Goal: Entertainment & Leisure: Consume media (video, audio)

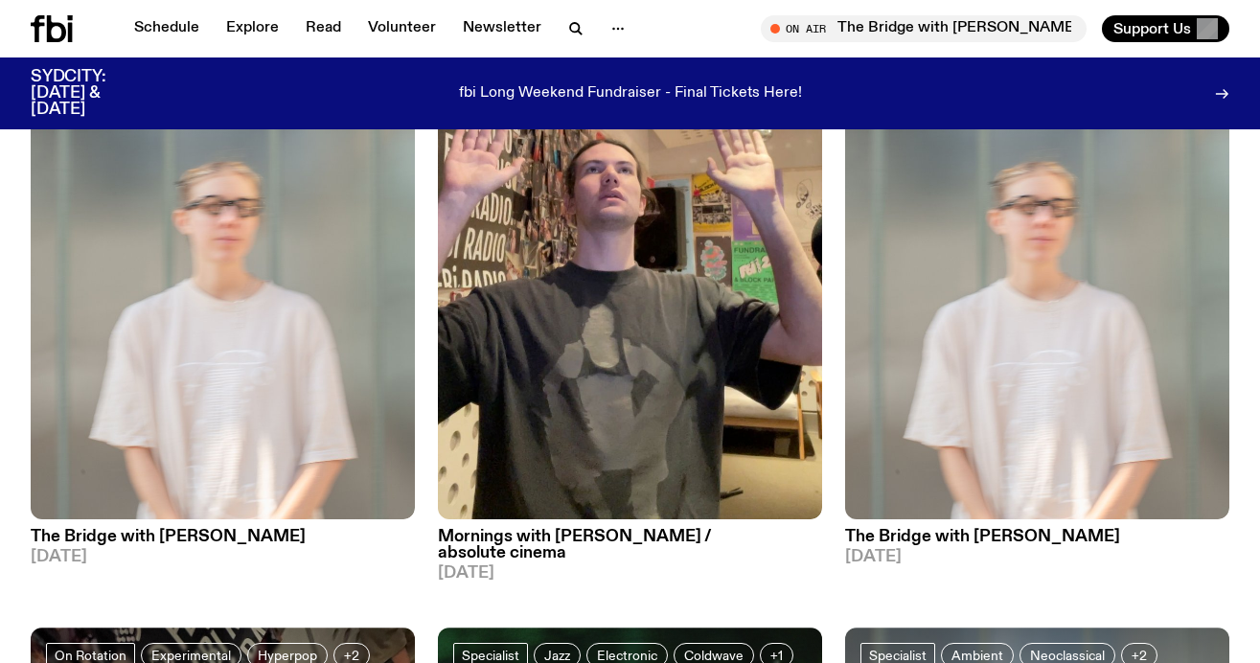
scroll to position [291, 0]
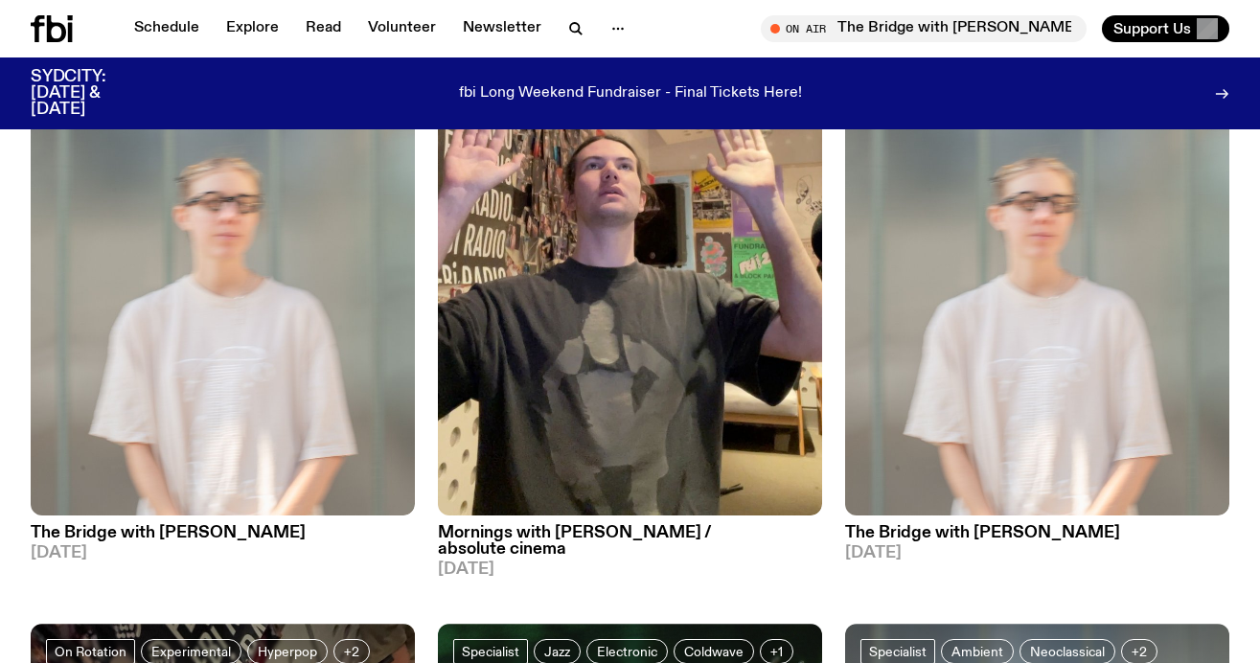
click at [230, 534] on h3 "The Bridge with Mara Schwerdtfeger" at bounding box center [223, 533] width 384 height 16
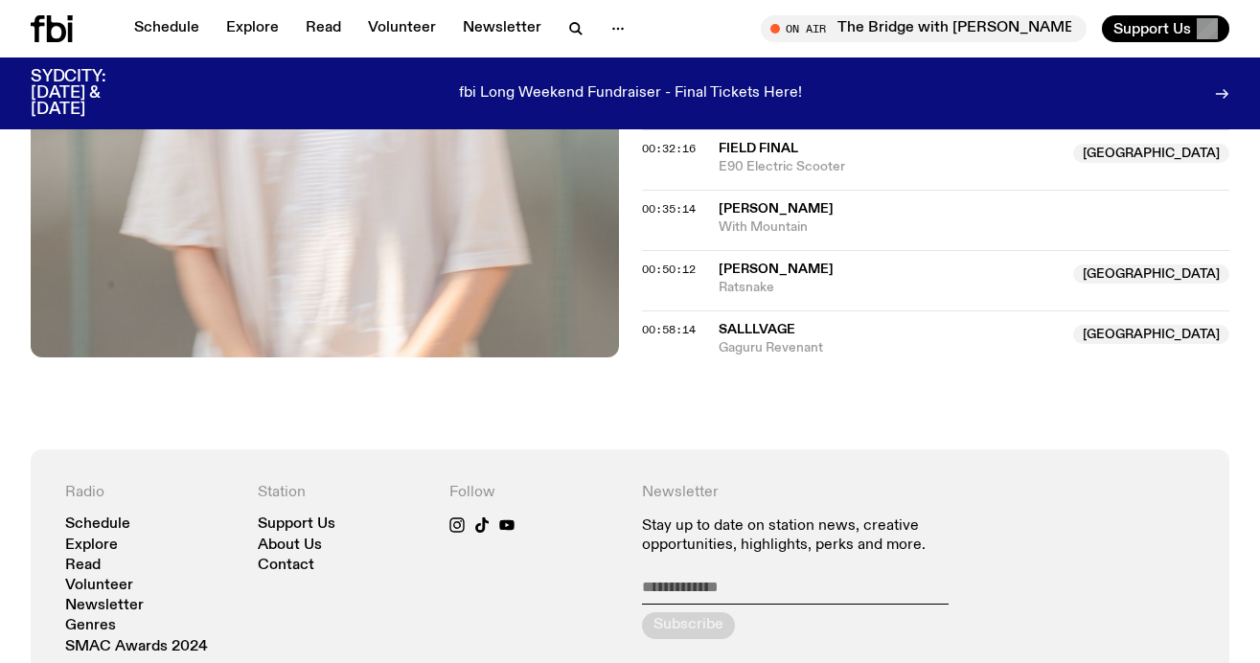
scroll to position [18, 0]
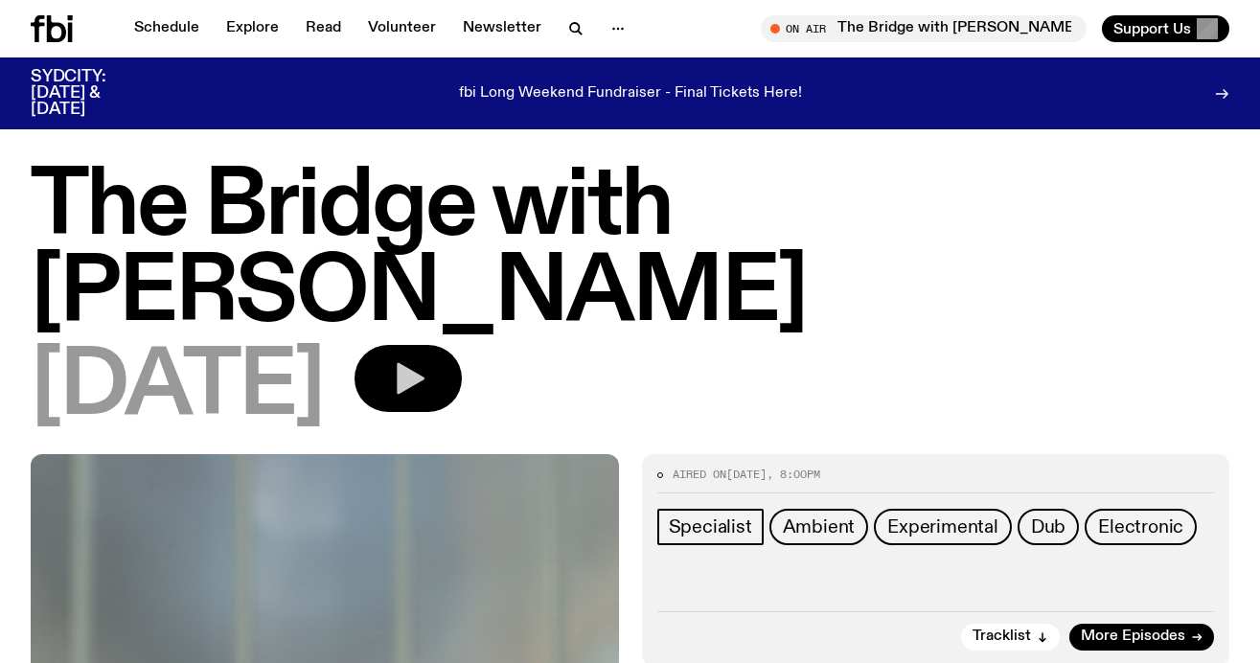
click at [427, 384] on icon "button" at bounding box center [408, 378] width 38 height 38
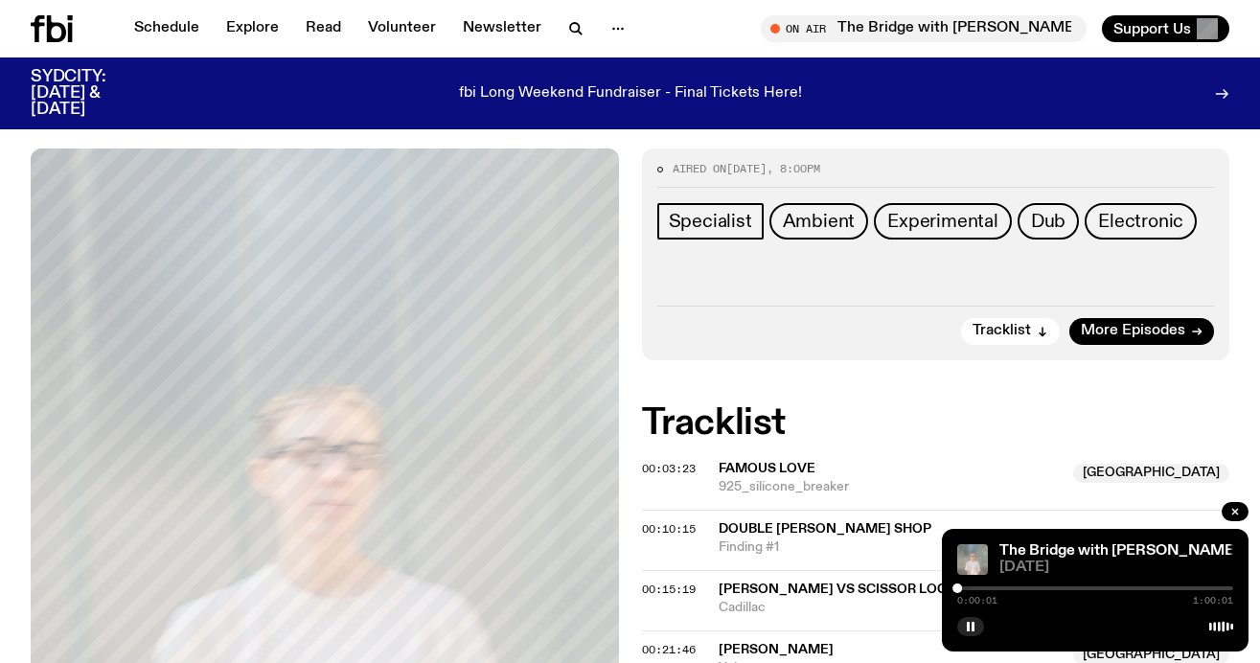
scroll to position [326, 0]
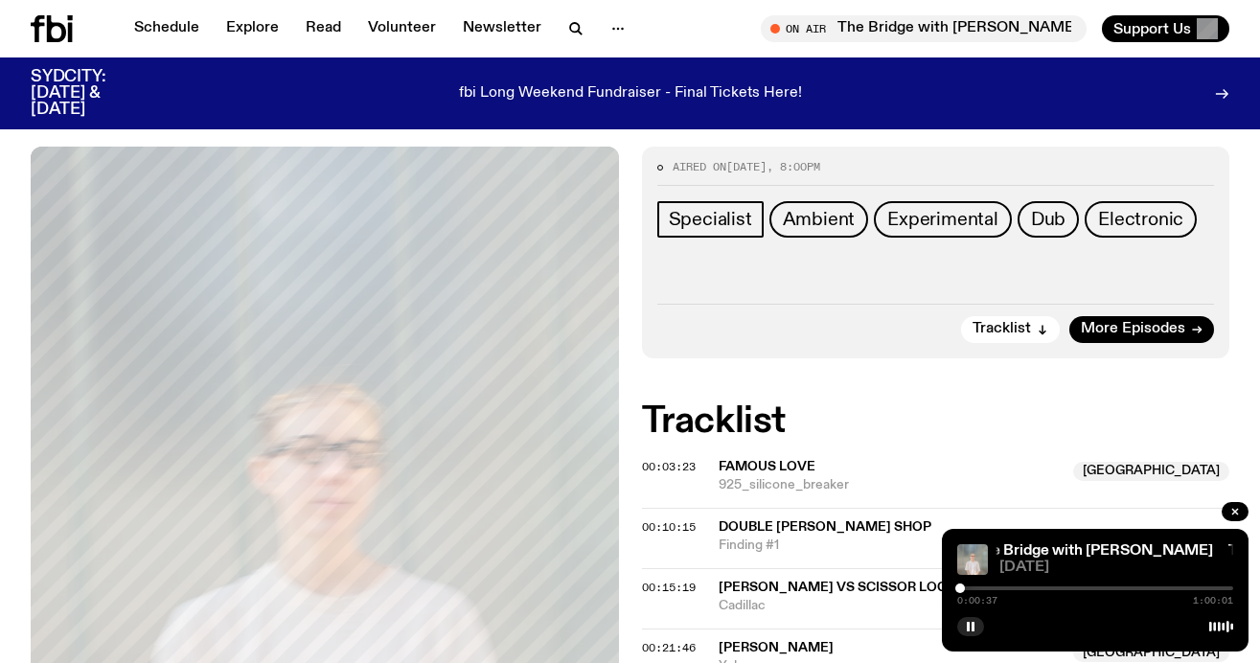
click at [960, 592] on div at bounding box center [960, 589] width 10 height 10
click at [966, 591] on div at bounding box center [966, 589] width 10 height 10
drag, startPoint x: 967, startPoint y: 588, endPoint x: 976, endPoint y: 589, distance: 9.6
click at [974, 589] on div at bounding box center [970, 589] width 10 height 10
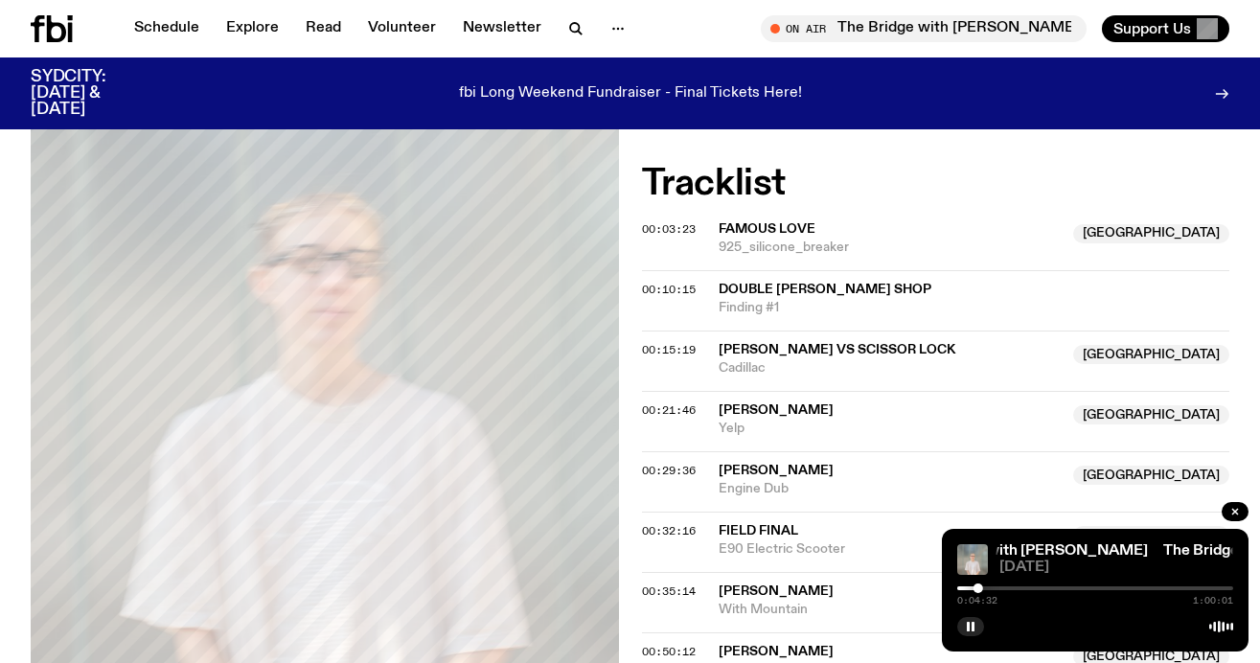
scroll to position [562, 0]
click at [970, 632] on button "button" at bounding box center [970, 626] width 27 height 19
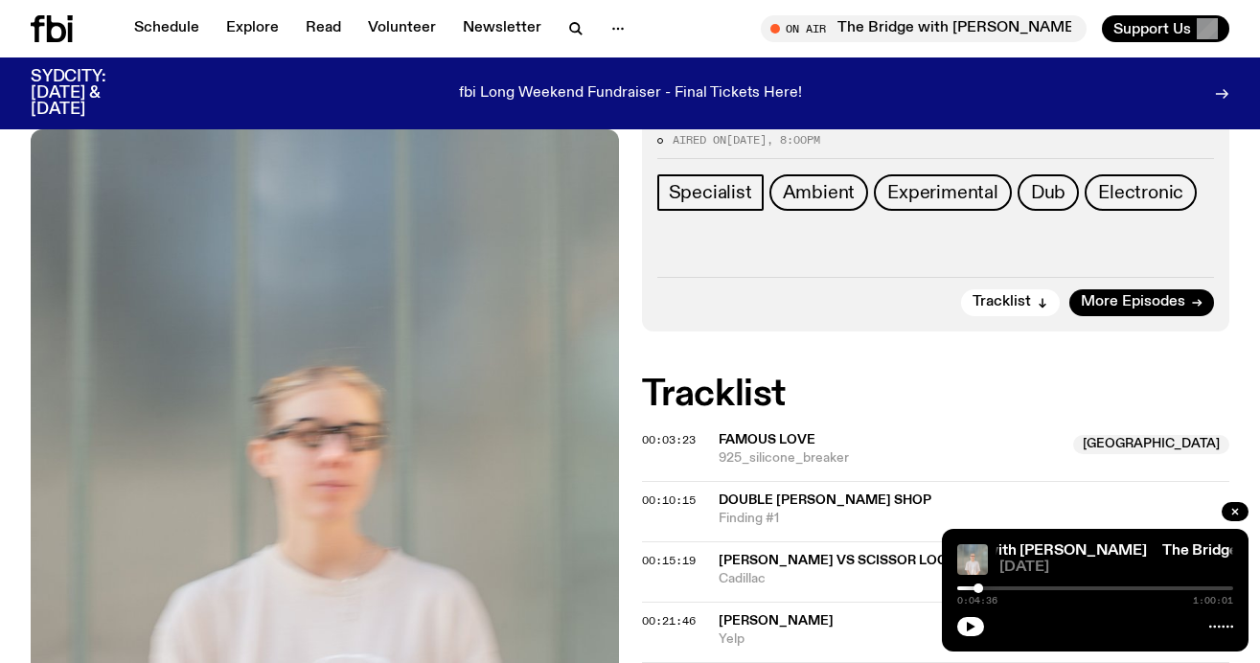
scroll to position [58, 0]
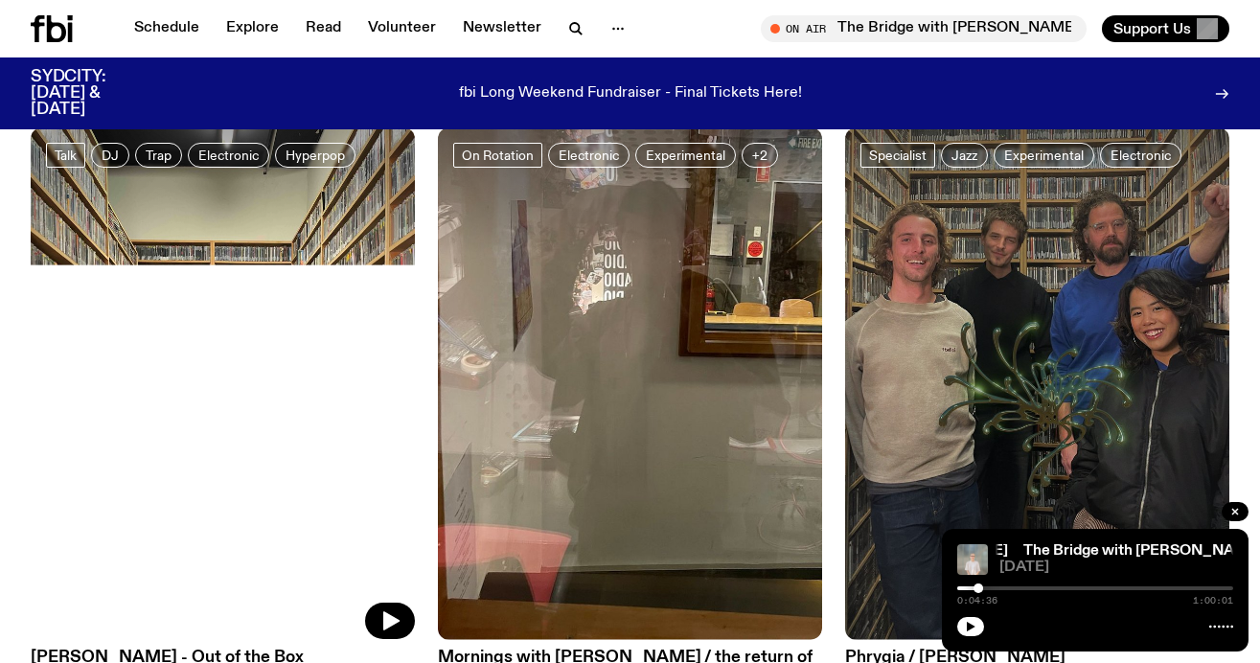
scroll to position [3251, 0]
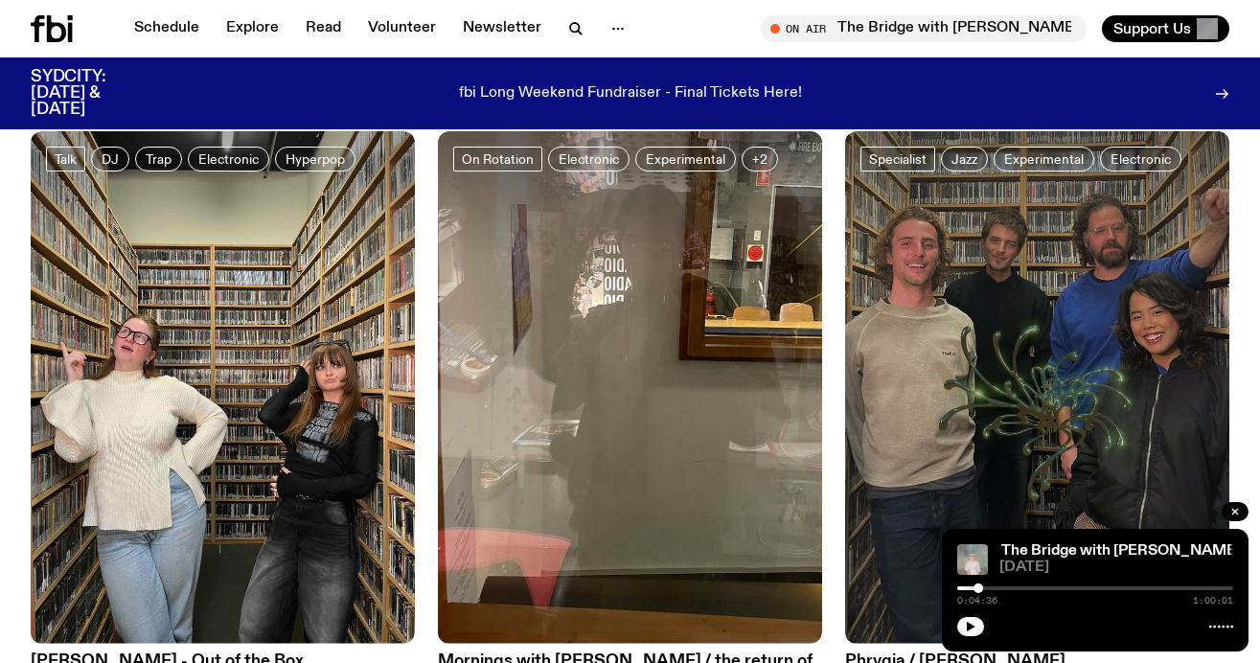
click at [999, 334] on img at bounding box center [1037, 387] width 384 height 513
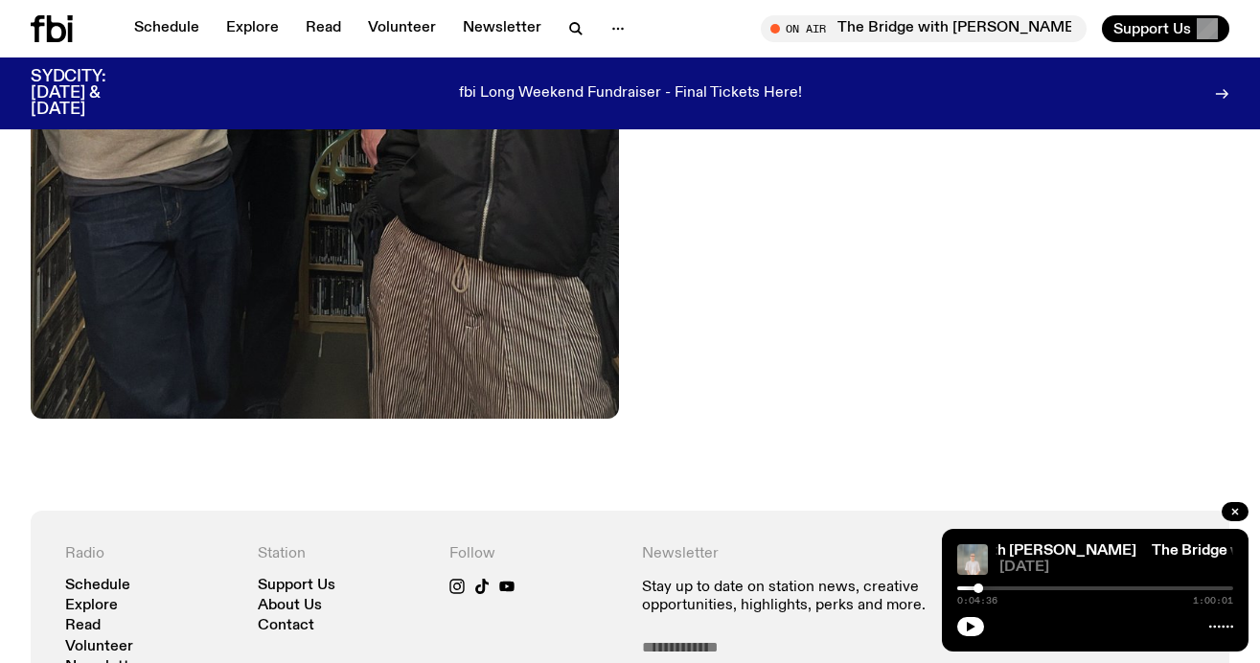
scroll to position [754, 0]
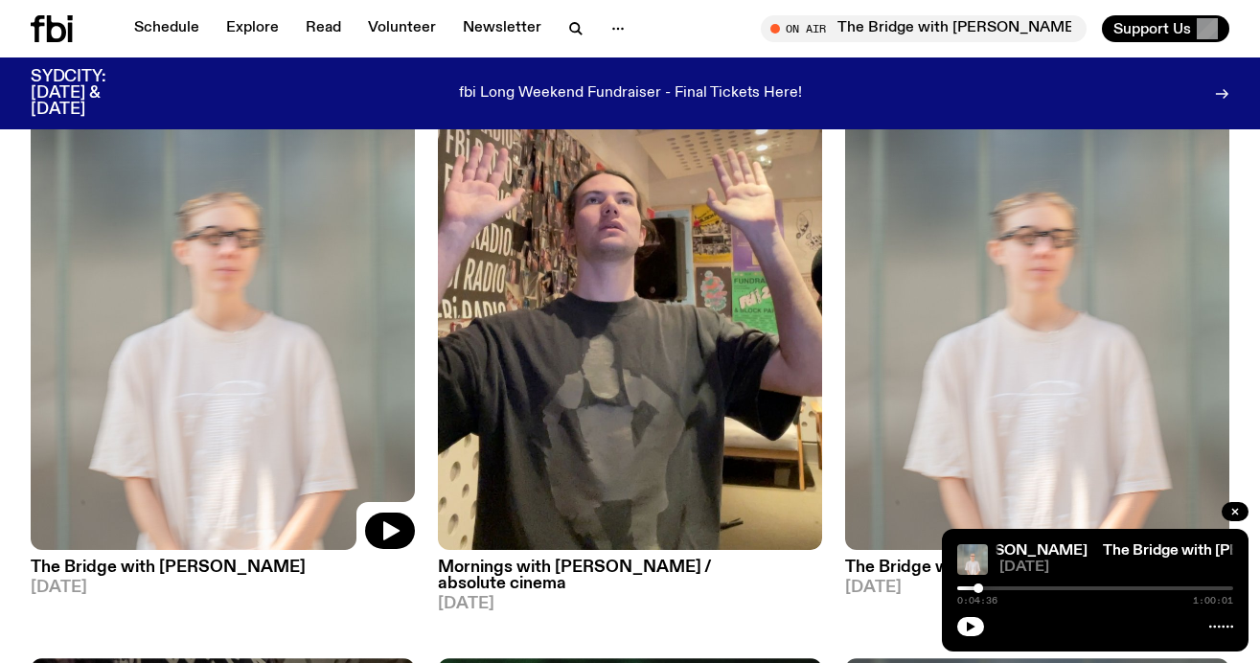
scroll to position [258, 0]
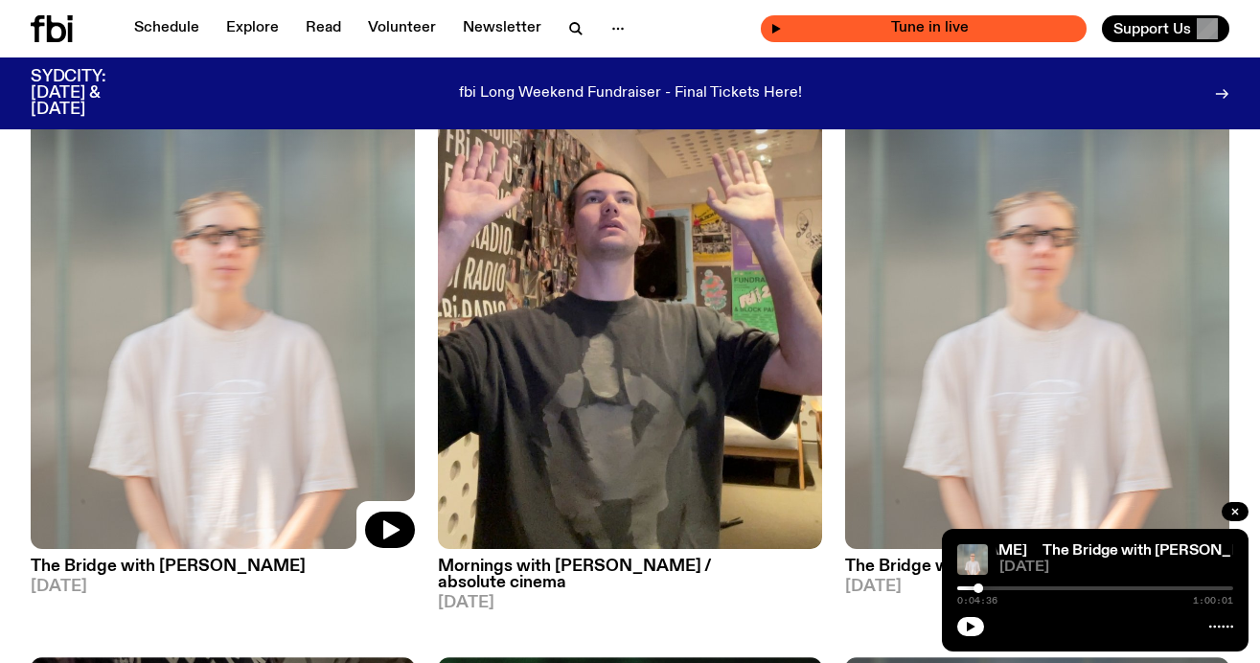
click at [799, 26] on div "Tune in live" at bounding box center [924, 28] width 326 height 27
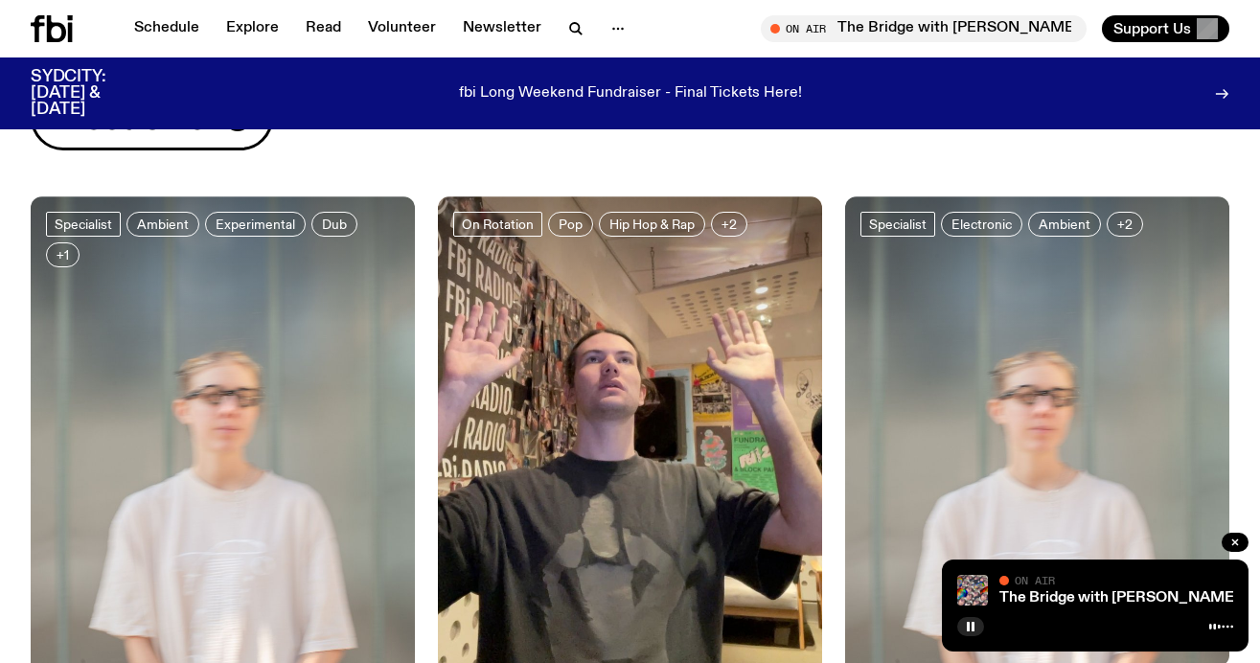
scroll to position [0, 0]
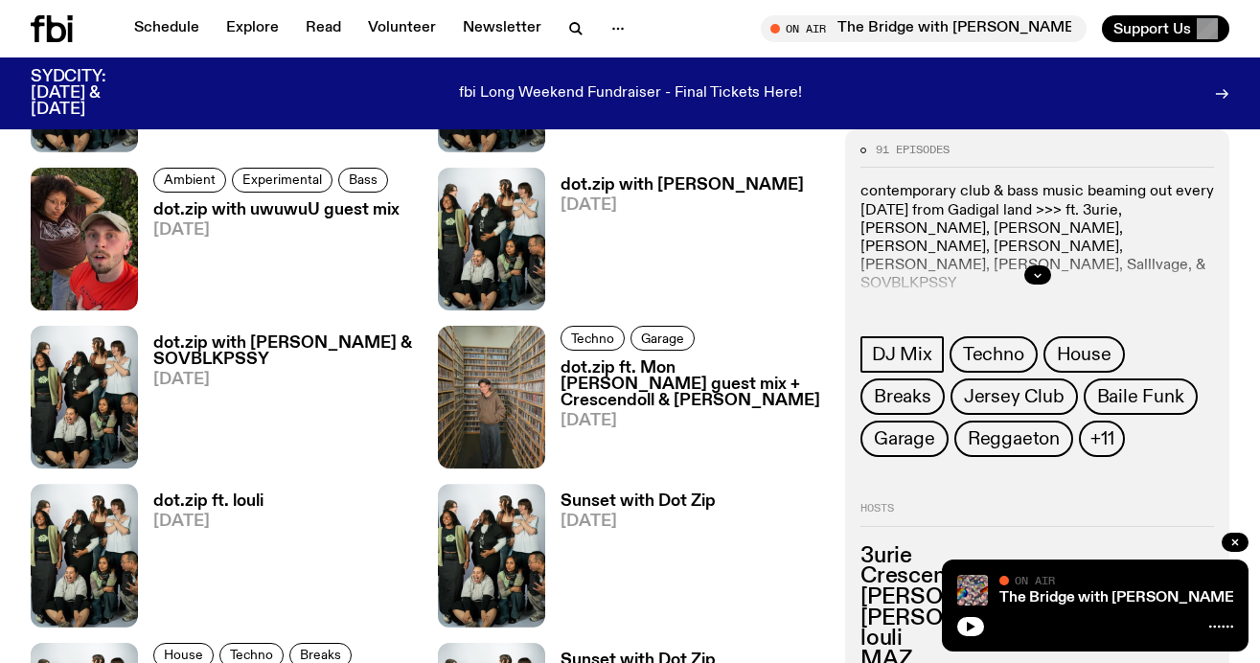
scroll to position [1220, 0]
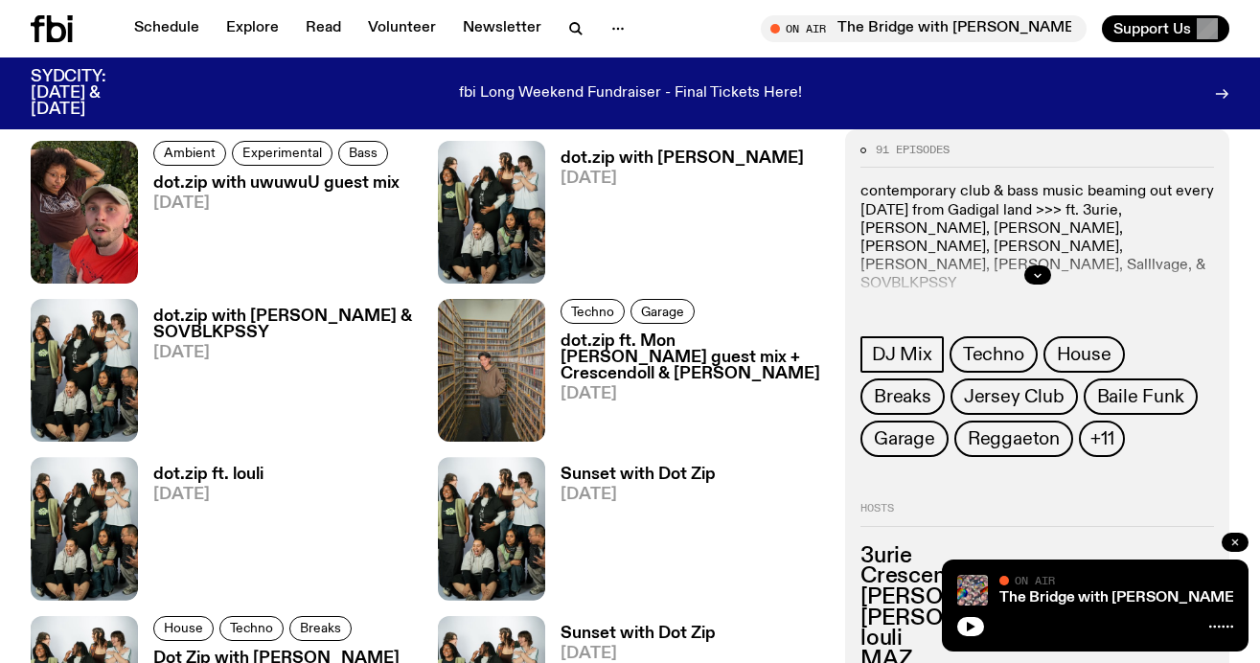
click at [1240, 542] on icon "button" at bounding box center [1234, 542] width 11 height 11
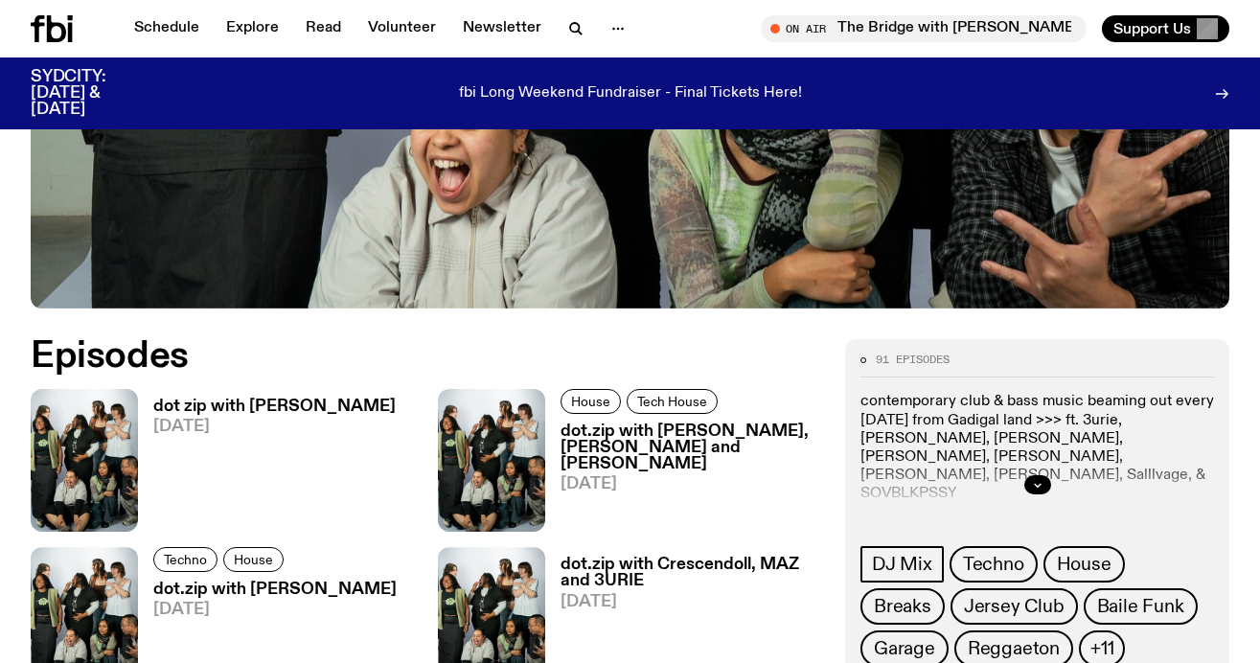
scroll to position [657, 0]
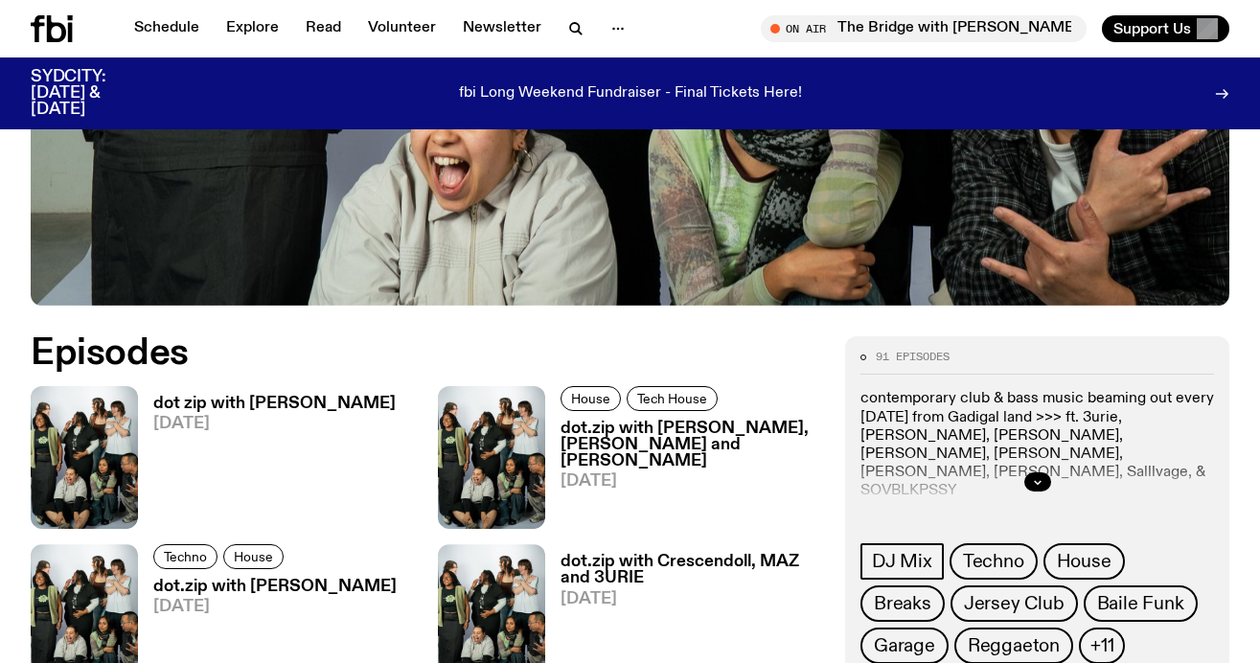
click at [298, 404] on h3 "dot zip with [PERSON_NAME]" at bounding box center [274, 404] width 242 height 16
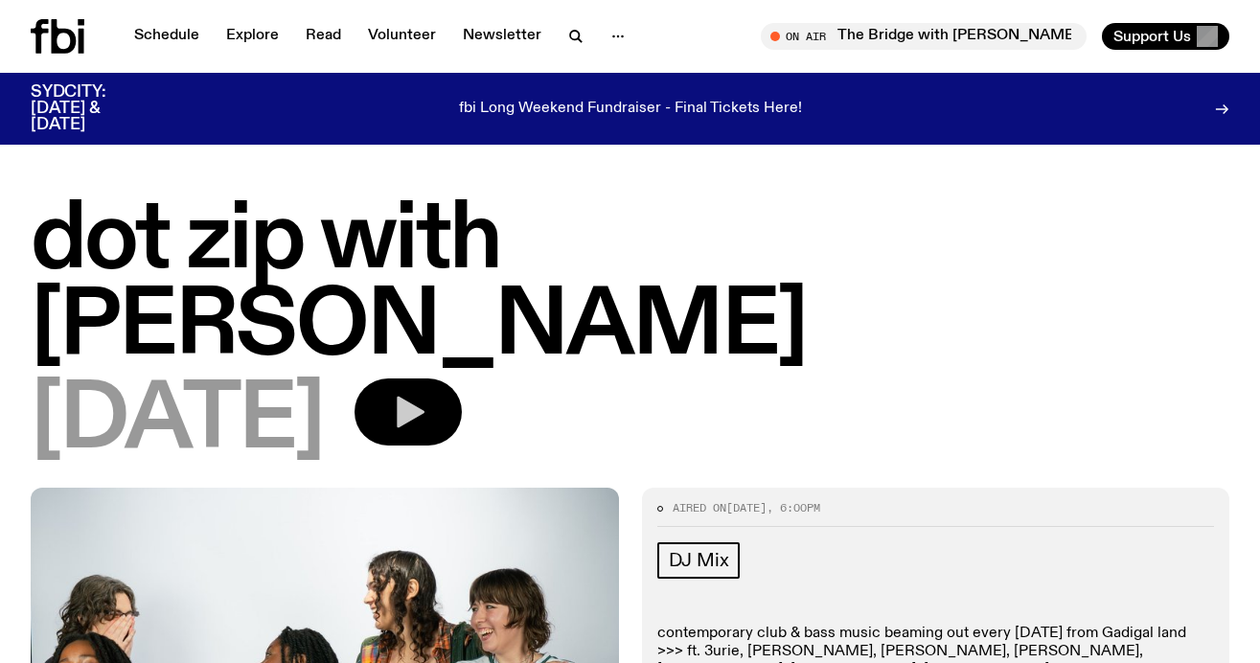
click at [424, 397] on icon "button" at bounding box center [411, 413] width 28 height 32
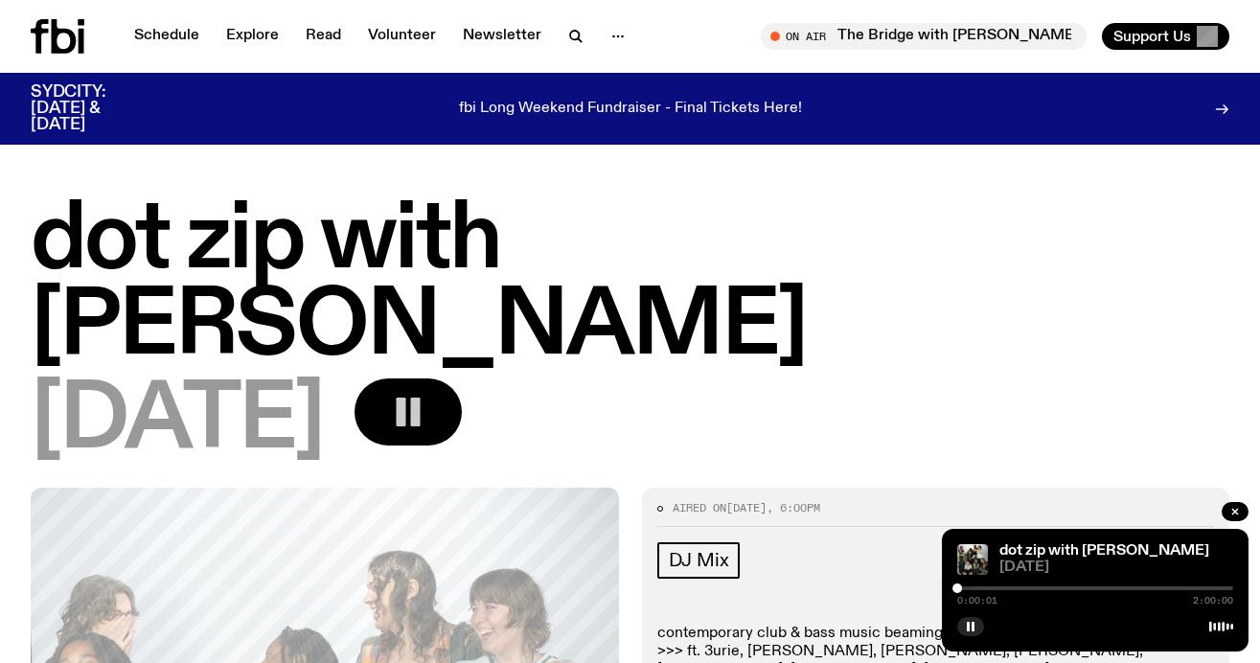
click at [976, 586] on div at bounding box center [1095, 588] width 276 height 4
click at [1001, 585] on div "0:08:21 2:00:00" at bounding box center [1095, 594] width 276 height 23
click at [996, 591] on div "0:08:22 2:00:00" at bounding box center [1095, 594] width 276 height 23
click at [995, 587] on div at bounding box center [1095, 588] width 276 height 4
click at [1234, 510] on icon "button" at bounding box center [1234, 511] width 11 height 11
